Goal: Find specific page/section: Find specific page/section

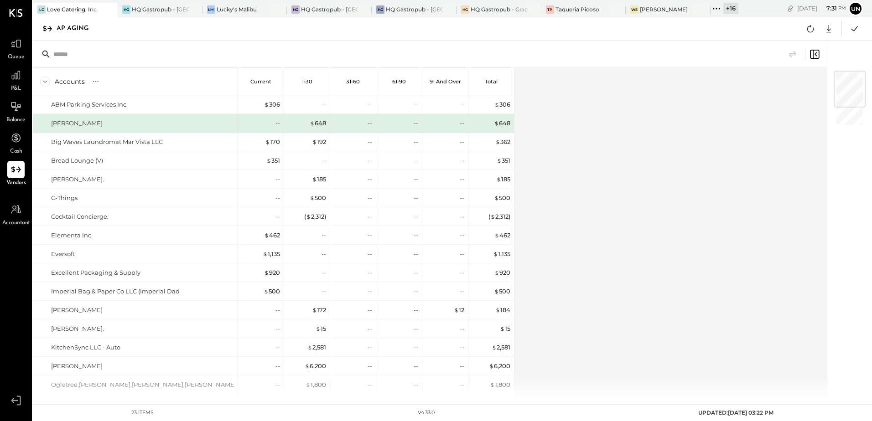
click at [716, 10] on icon at bounding box center [716, 9] width 12 height 12
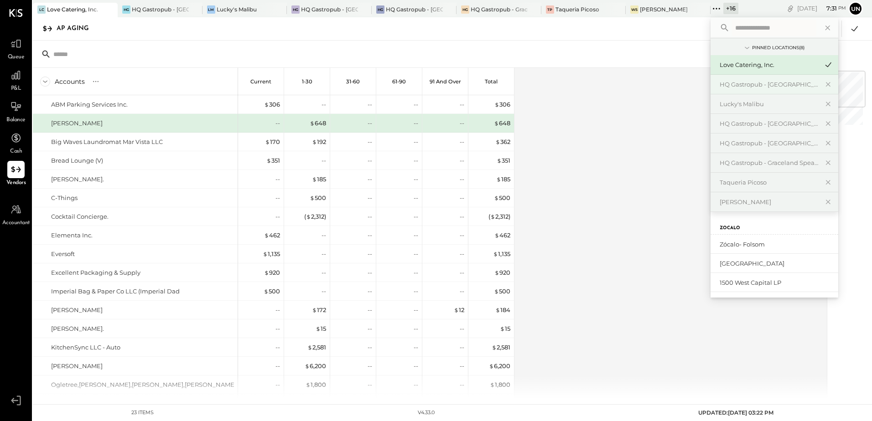
click at [760, 87] on div "HQ Gastropub - [GEOGRAPHIC_DATA][PERSON_NAME]" at bounding box center [768, 84] width 98 height 9
